Goal: Task Accomplishment & Management: Use online tool/utility

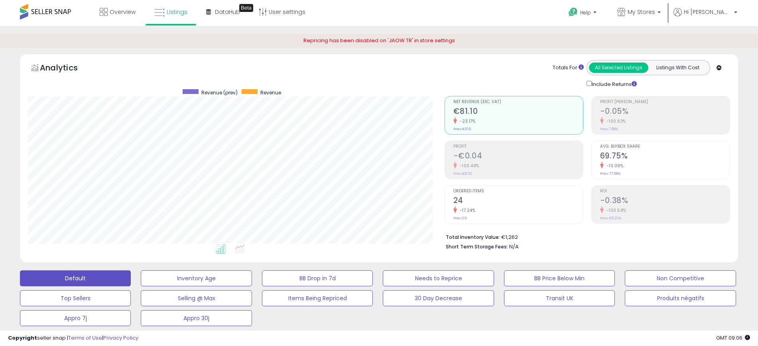
select select "**********"
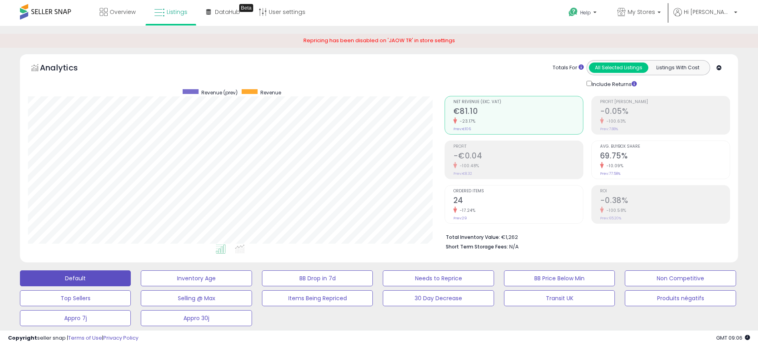
select select "**********"
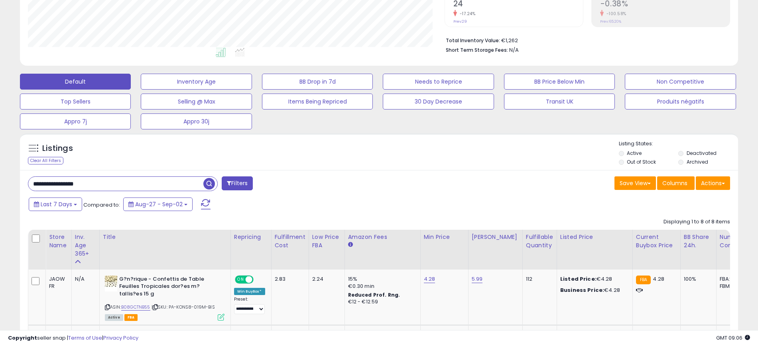
scroll to position [143, 0]
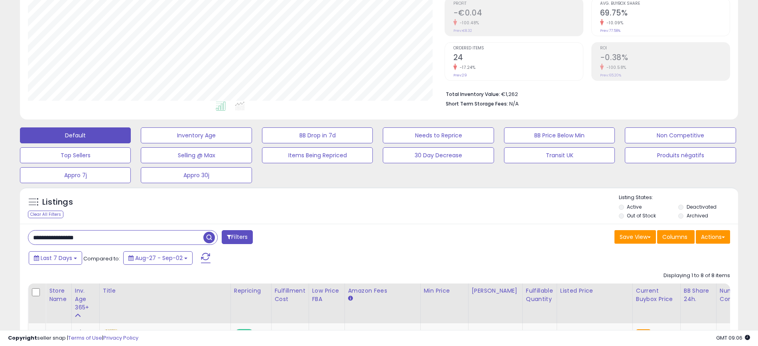
click at [138, 235] on input "**********" at bounding box center [115, 238] width 175 height 14
click at [138, 236] on input "**********" at bounding box center [115, 238] width 175 height 14
click at [210, 237] on span "button" at bounding box center [209, 238] width 12 height 12
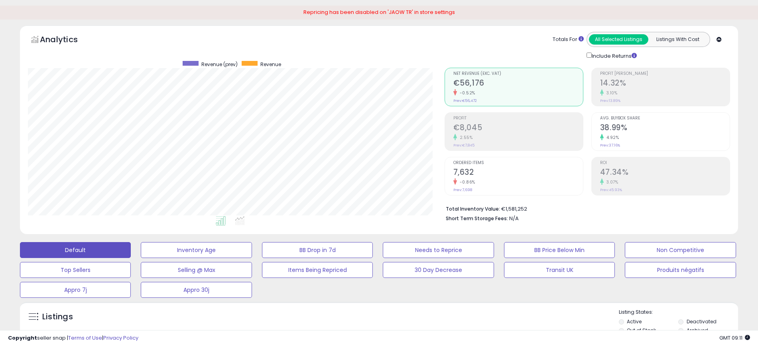
scroll to position [0, 0]
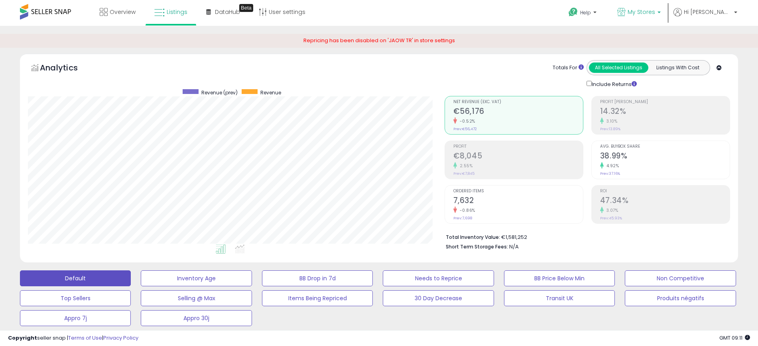
click at [649, 11] on span "My Stores" at bounding box center [641, 12] width 28 height 8
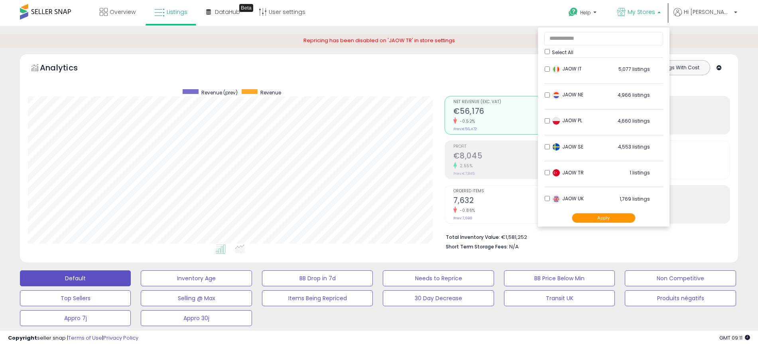
scroll to position [132, 0]
click at [427, 75] on div "Analytics Totals For All Selected Listings Listings With Cost Include Returns" at bounding box center [379, 74] width 702 height 28
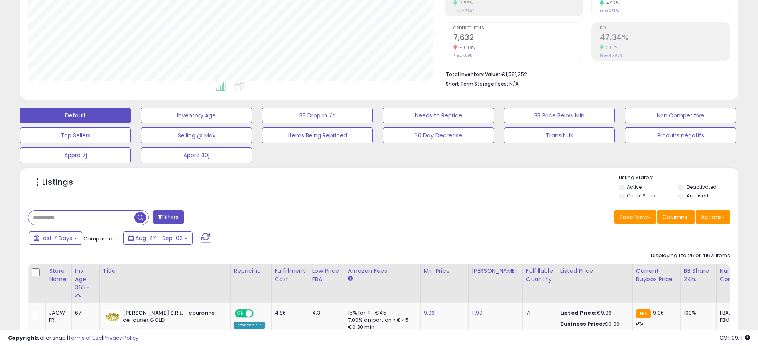
scroll to position [249, 0]
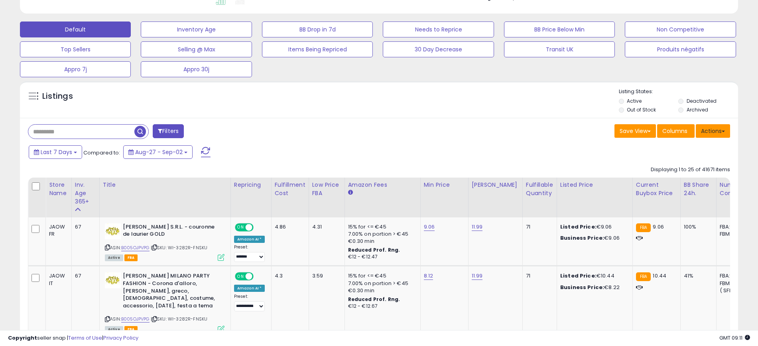
click at [718, 134] on button "Actions" at bounding box center [713, 131] width 34 height 14
click at [712, 181] on link "Export All Columns" at bounding box center [680, 182] width 87 height 12
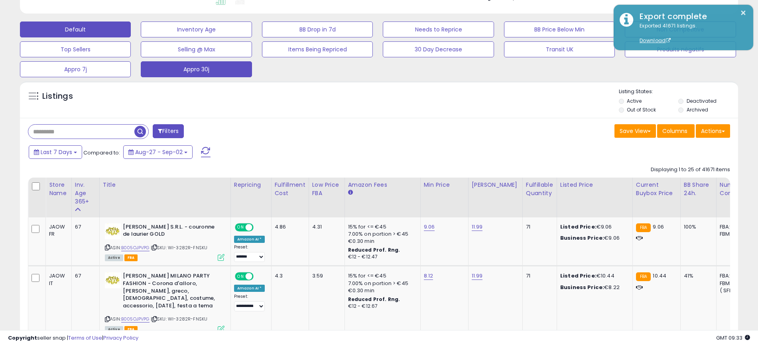
click at [210, 66] on button "Appro 30j" at bounding box center [196, 69] width 111 height 16
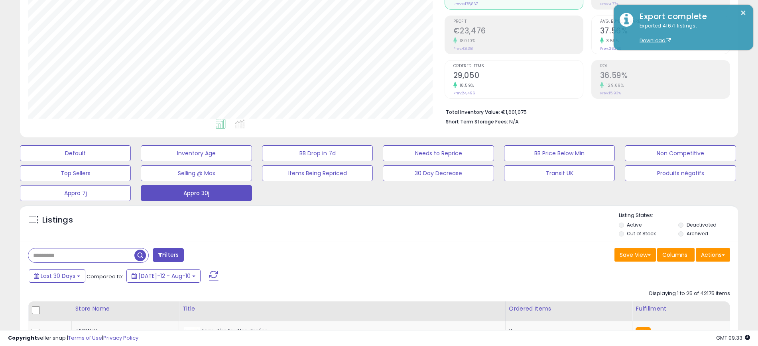
scroll to position [48, 0]
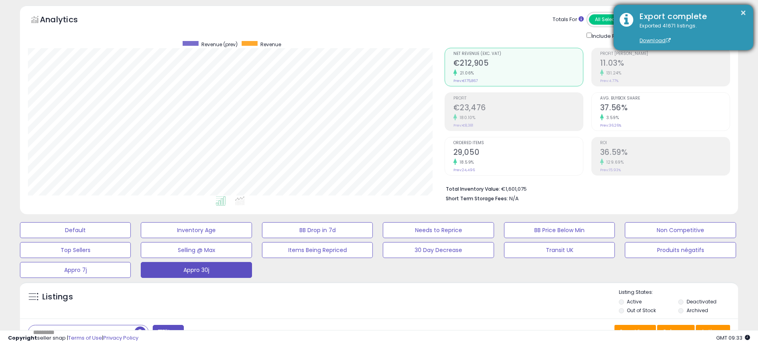
click at [747, 8] on div "× Export complete Exported 41671 listings. Download" at bounding box center [683, 27] width 140 height 45
click at [741, 12] on button "×" at bounding box center [743, 13] width 6 height 10
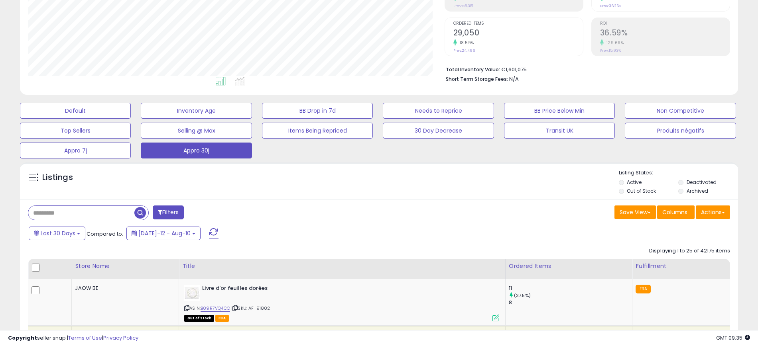
scroll to position [248, 0]
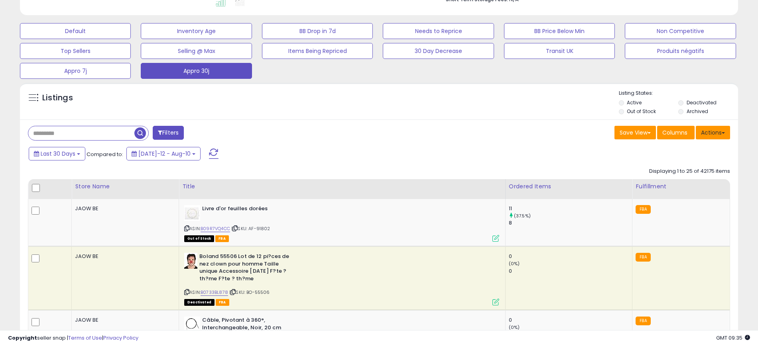
click at [711, 130] on button "Actions" at bounding box center [713, 133] width 34 height 14
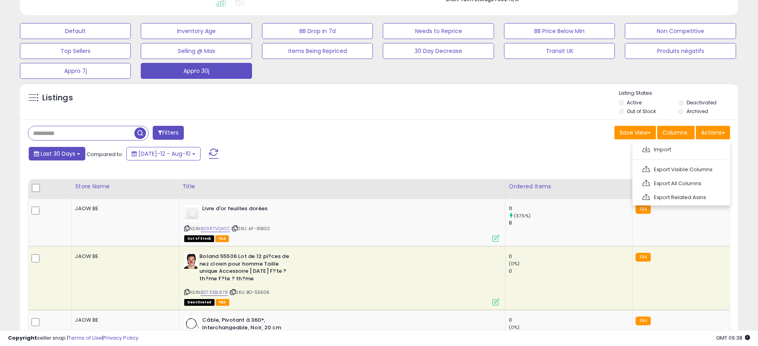
click at [74, 155] on span "Last 30 Days" at bounding box center [58, 154] width 35 height 8
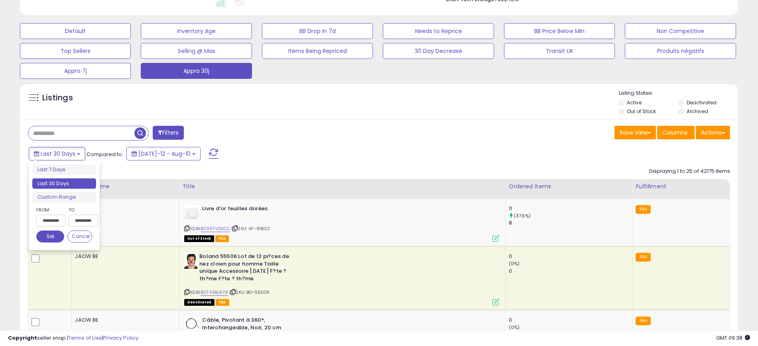
click at [57, 221] on input "**********" at bounding box center [50, 221] width 29 height 12
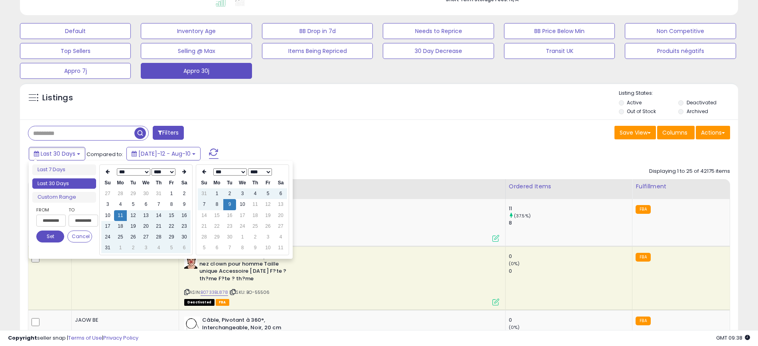
click at [141, 171] on select "*** *** *** *** *** *** *** *** ***" at bounding box center [133, 172] width 33 height 7
click at [172, 202] on td "11" at bounding box center [171, 204] width 13 height 11
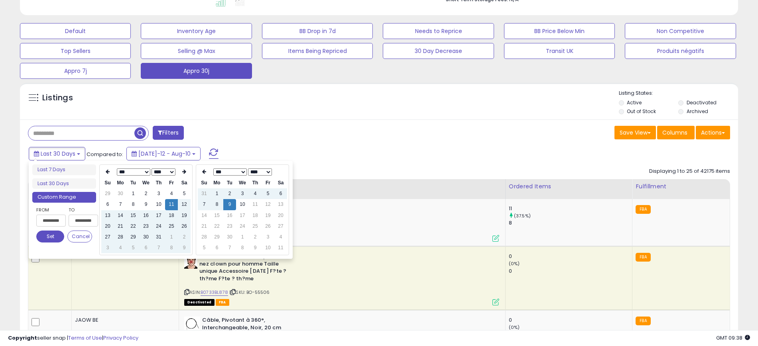
type input "**********"
click at [59, 233] on button "Set" at bounding box center [50, 237] width 28 height 12
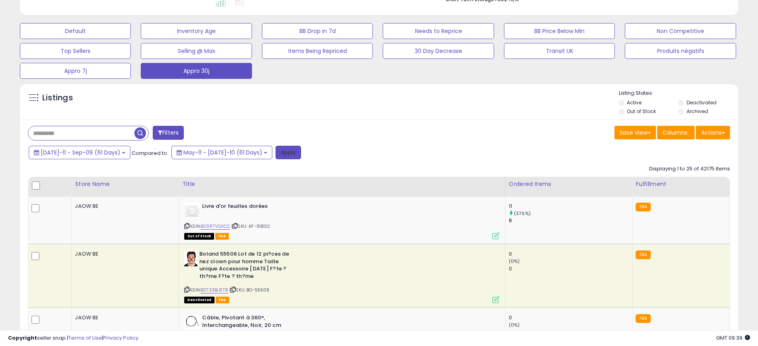
click at [275, 153] on button "Apply" at bounding box center [288, 153] width 26 height 14
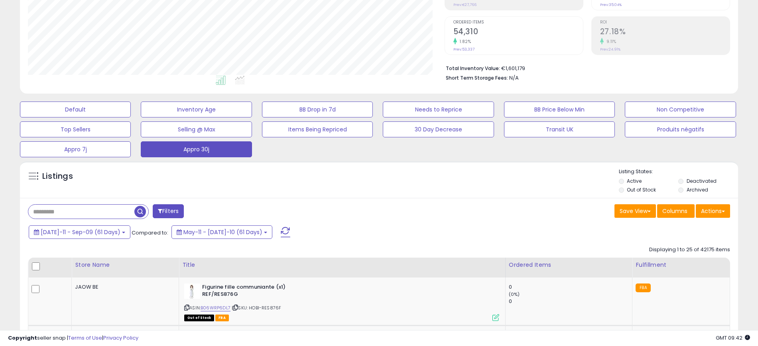
scroll to position [170, 0]
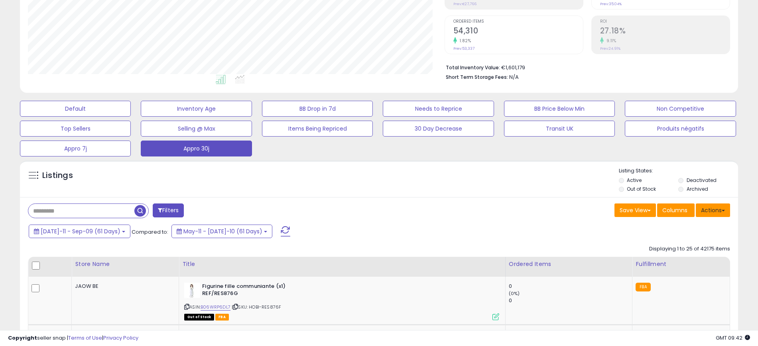
click at [709, 210] on button "Actions" at bounding box center [713, 211] width 34 height 14
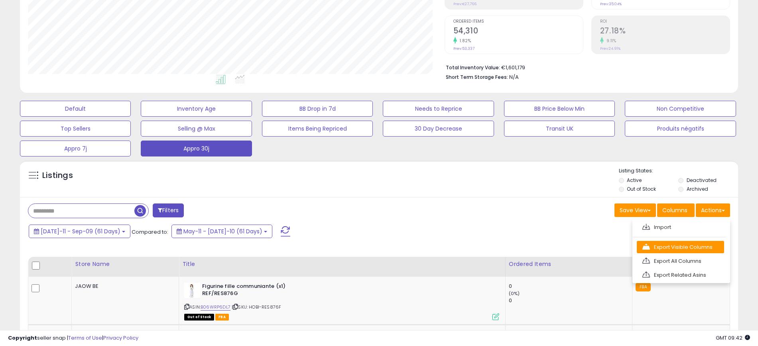
click at [700, 246] on link "Export Visible Columns" at bounding box center [680, 247] width 87 height 12
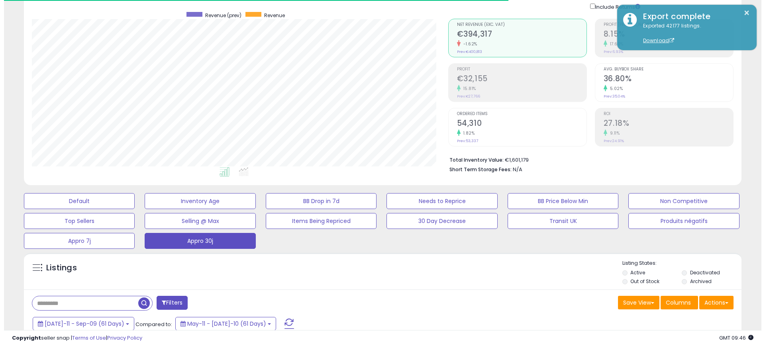
scroll to position [149, 0]
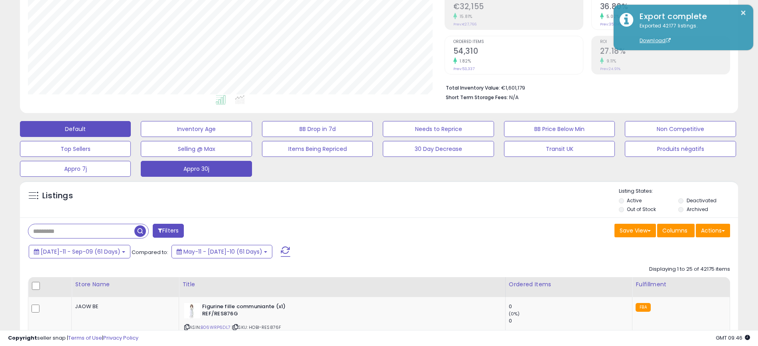
click at [87, 130] on button "Default" at bounding box center [75, 129] width 111 height 16
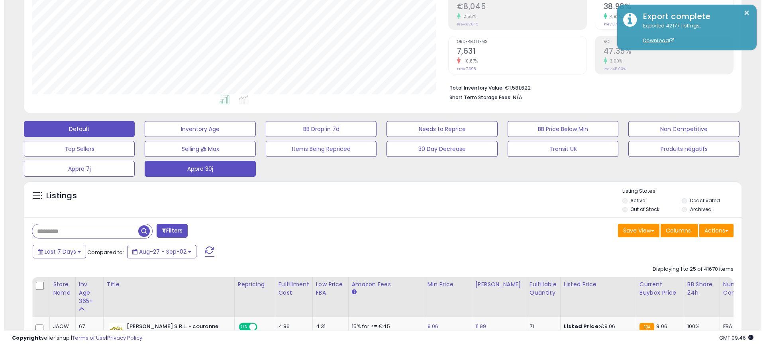
scroll to position [163, 417]
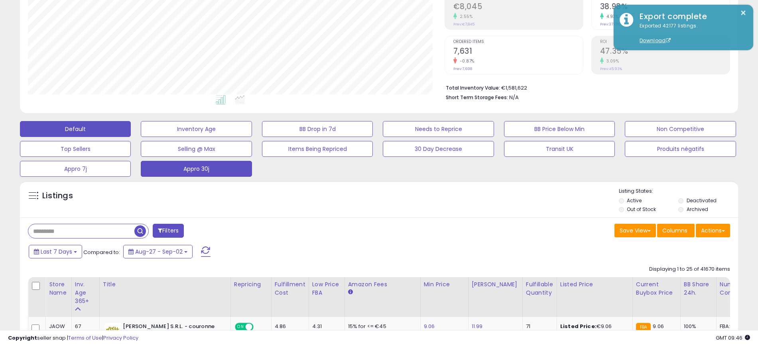
click at [234, 176] on button "Appro 30j" at bounding box center [196, 169] width 111 height 16
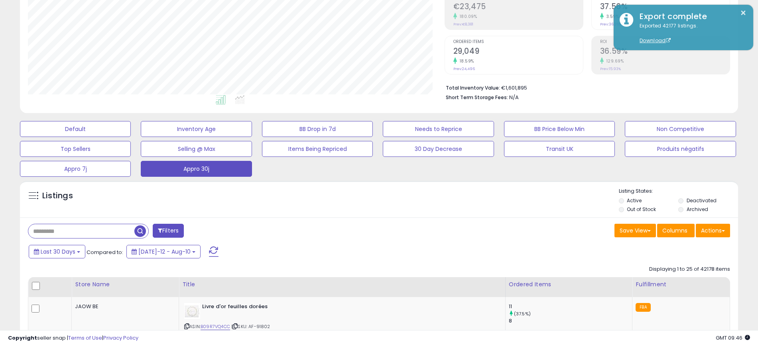
click at [440, 232] on div "Save View Save As New View Columns Actions [GEOGRAPHIC_DATA]" at bounding box center [557, 232] width 357 height 16
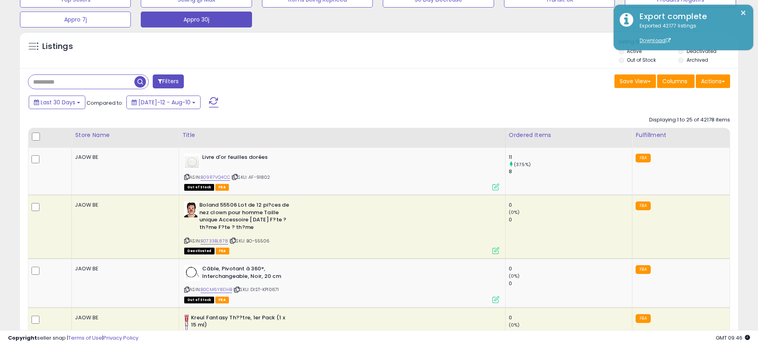
scroll to position [149, 0]
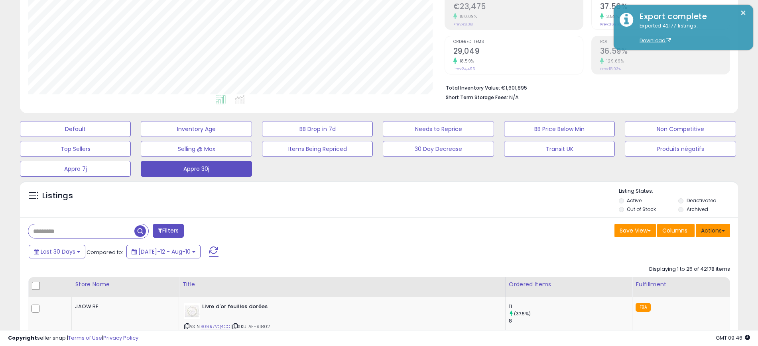
click at [718, 227] on button "Actions" at bounding box center [713, 231] width 34 height 14
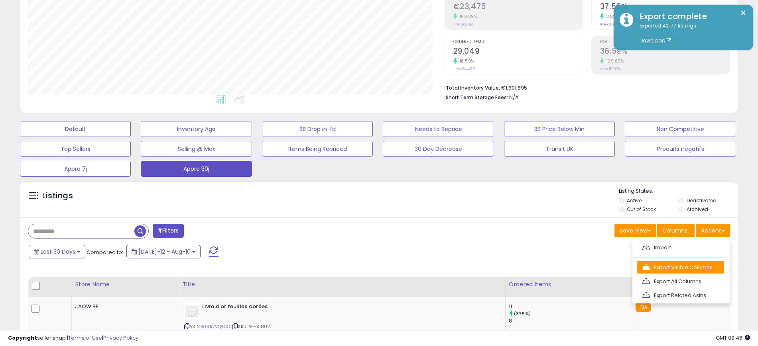
click at [705, 265] on link "Export Visible Columns" at bounding box center [680, 267] width 87 height 12
